Goal: Task Accomplishment & Management: Manage account settings

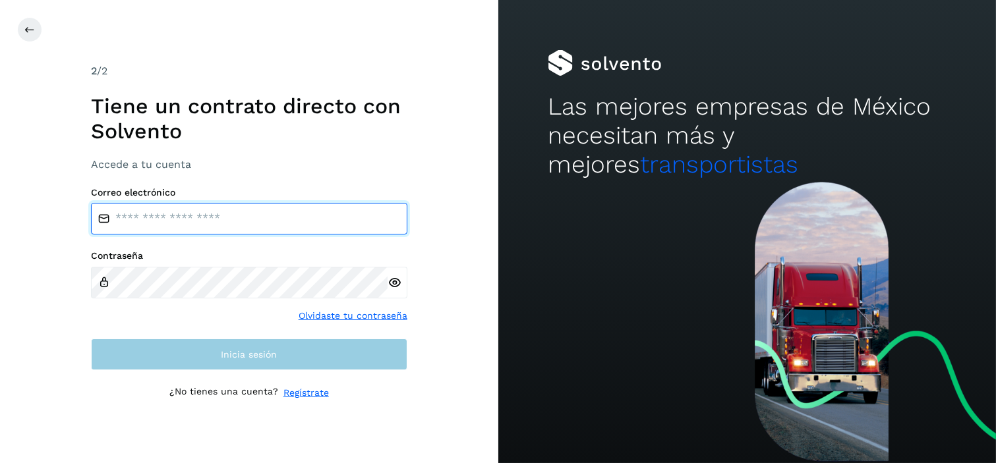
type input "**********"
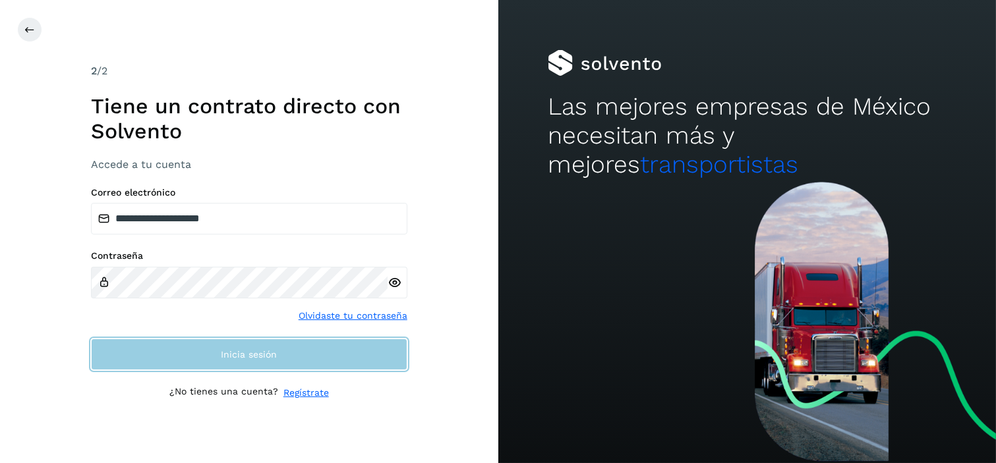
click at [302, 361] on button "Inicia sesión" at bounding box center [249, 355] width 316 height 32
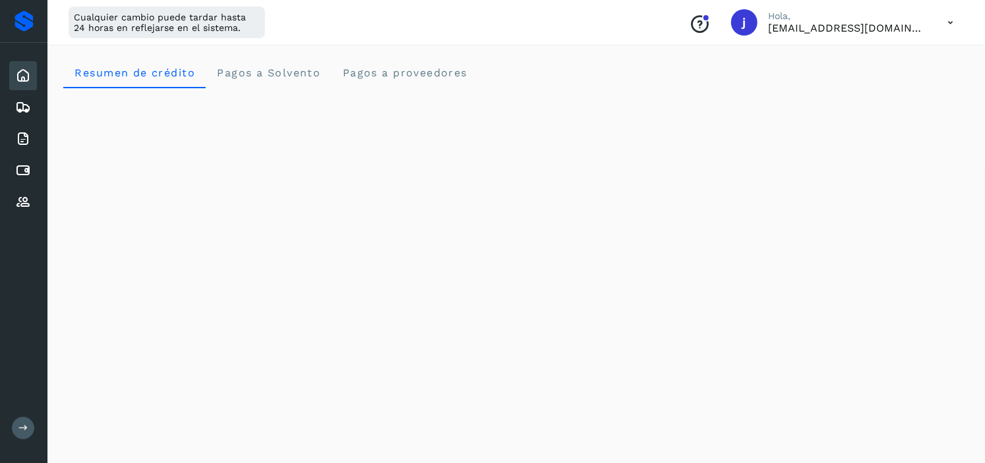
scroll to position [146, 0]
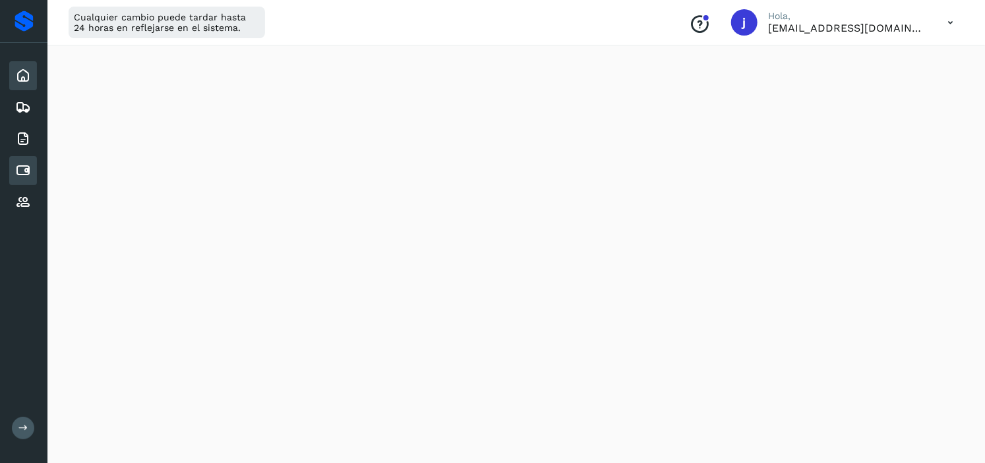
click at [21, 166] on icon at bounding box center [23, 171] width 16 height 16
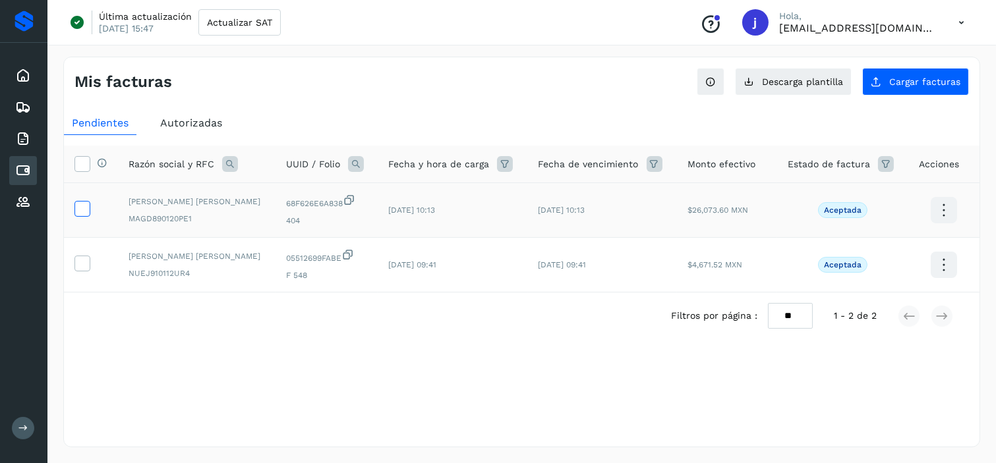
click at [81, 213] on icon at bounding box center [82, 208] width 14 height 14
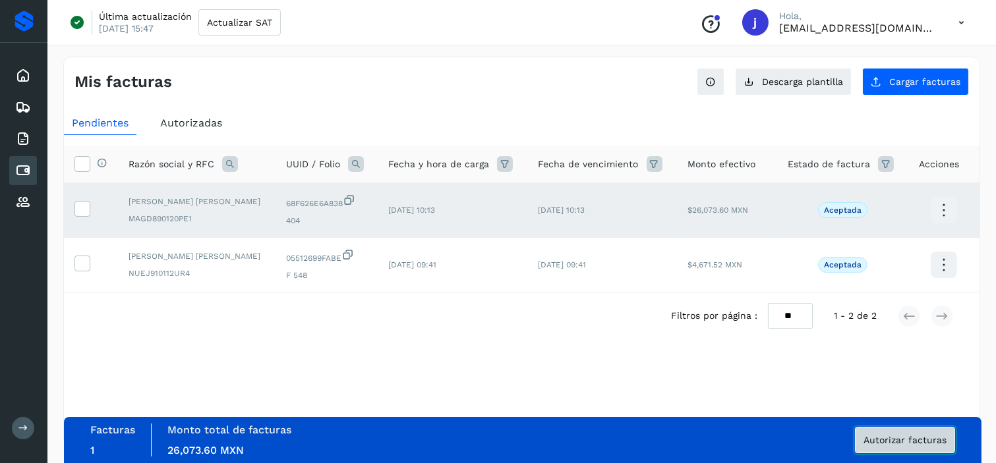
click at [922, 437] on span "Autorizar facturas" at bounding box center [905, 440] width 83 height 9
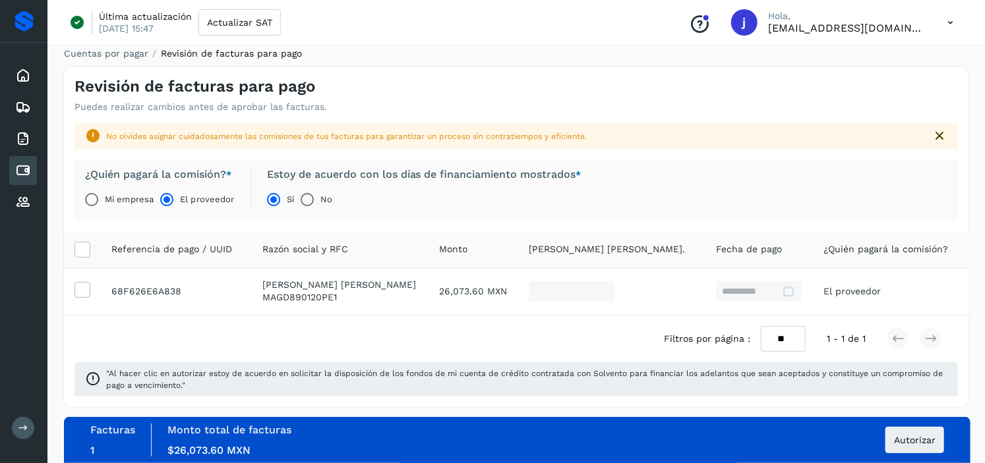
scroll to position [13, 0]
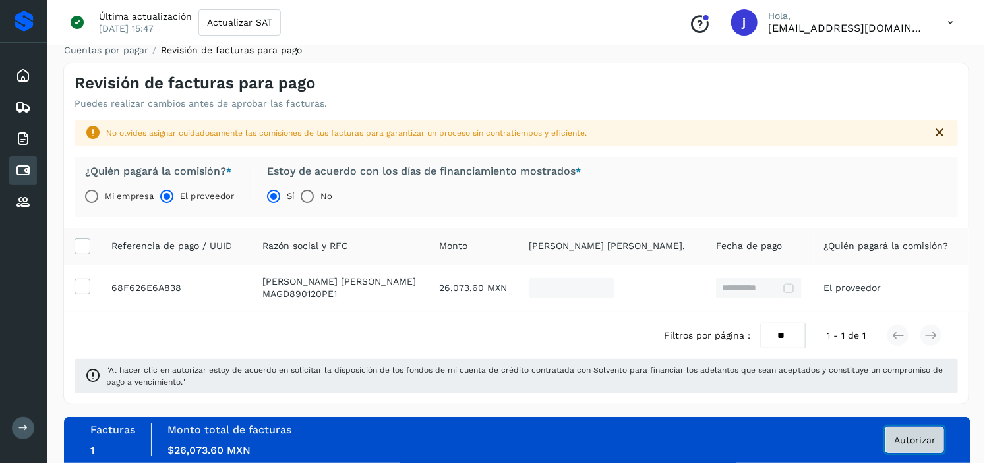
click at [912, 436] on span "Autorizar" at bounding box center [915, 440] width 42 height 9
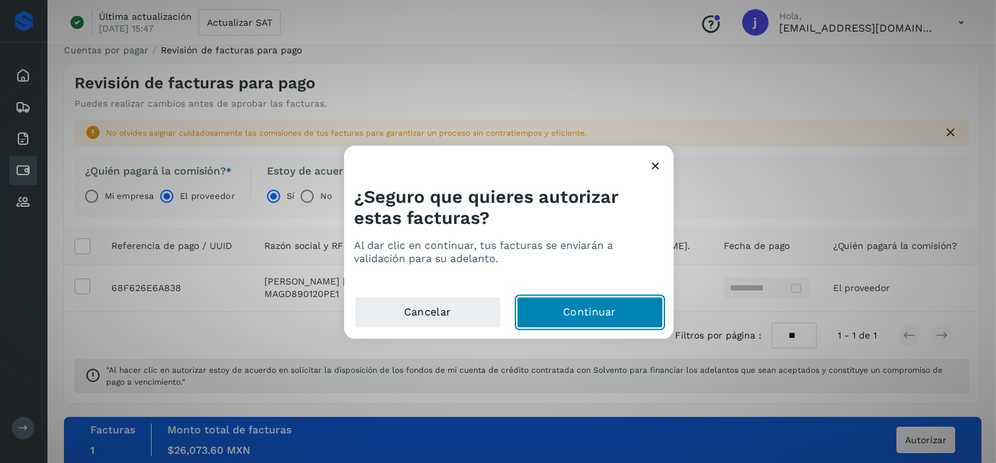
click at [570, 314] on button "Continuar" at bounding box center [590, 313] width 146 height 32
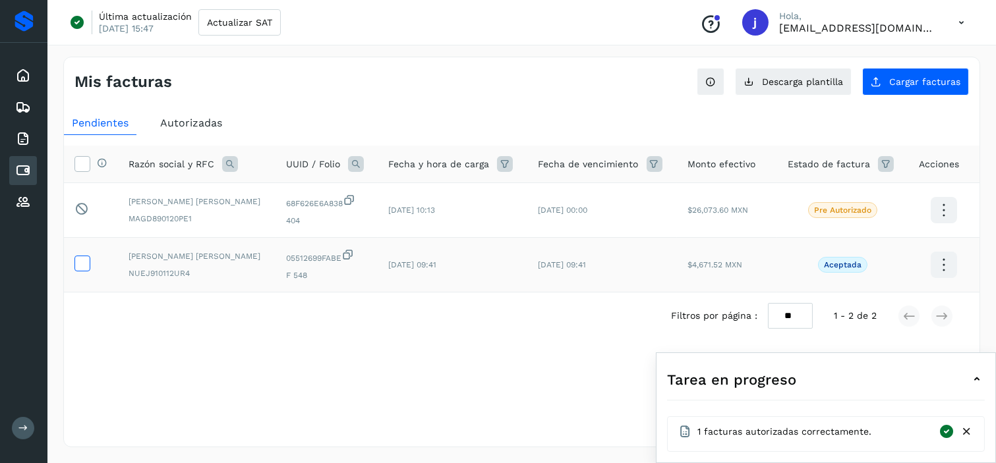
click at [80, 264] on icon at bounding box center [82, 263] width 14 height 14
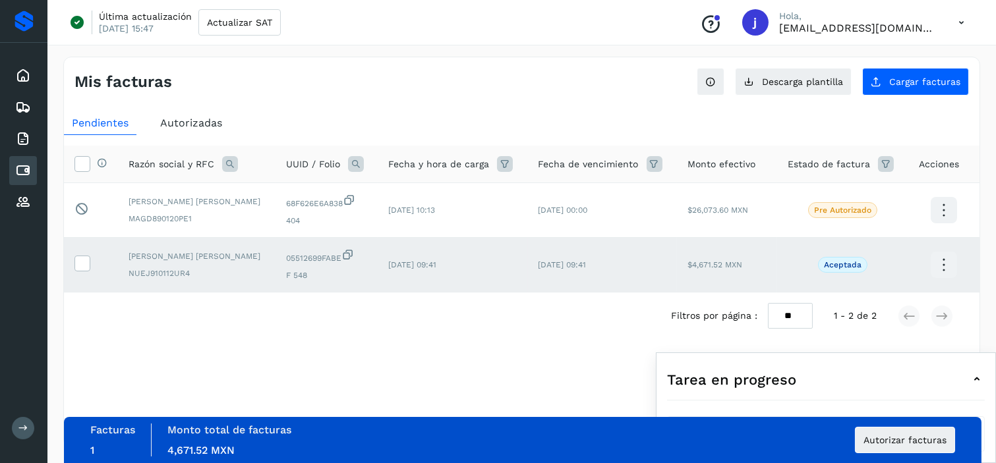
click at [939, 265] on icon at bounding box center [943, 265] width 31 height 31
click at [939, 264] on div at bounding box center [498, 231] width 996 height 463
